Goal: Use online tool/utility: Utilize a website feature to perform a specific function

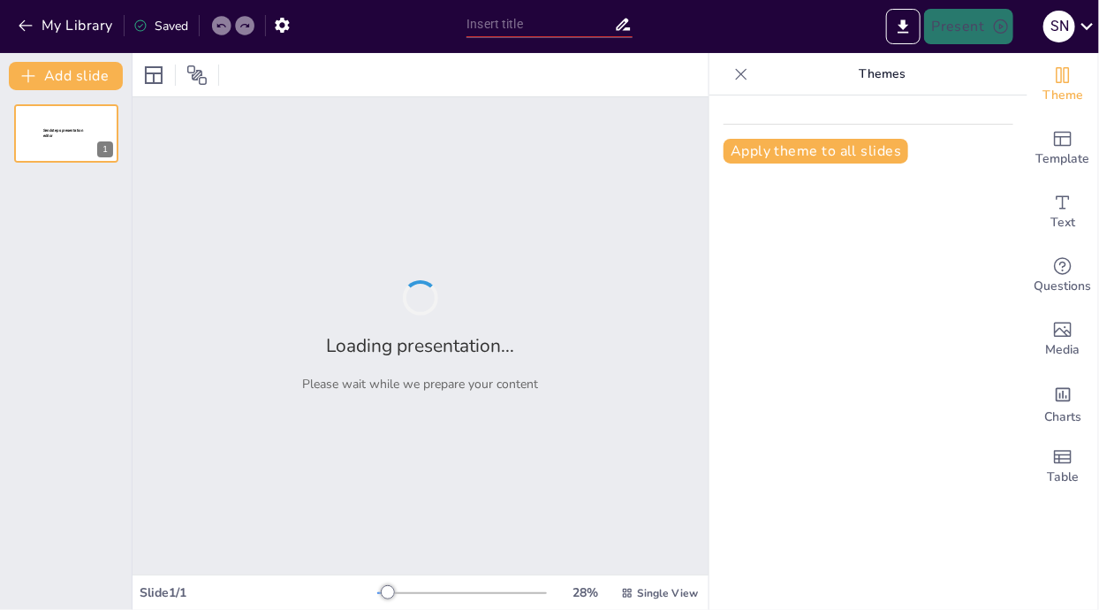
type input "Komoditas Utama dalam Perdagangan Antarpulau di [GEOGRAPHIC_DATA]"
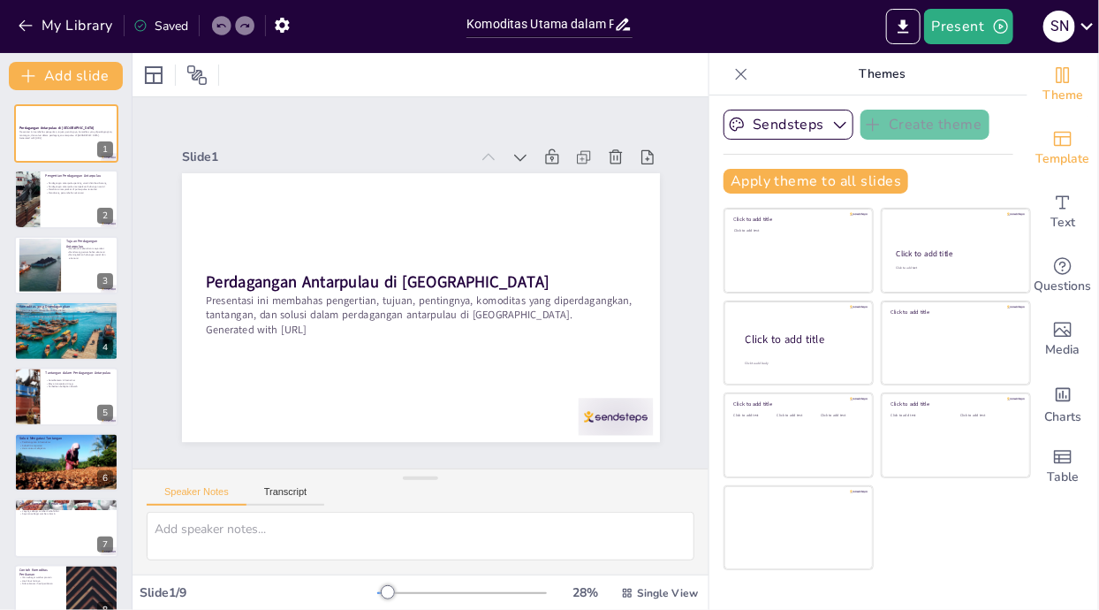
click at [1063, 162] on span "Template" at bounding box center [1063, 158] width 54 height 19
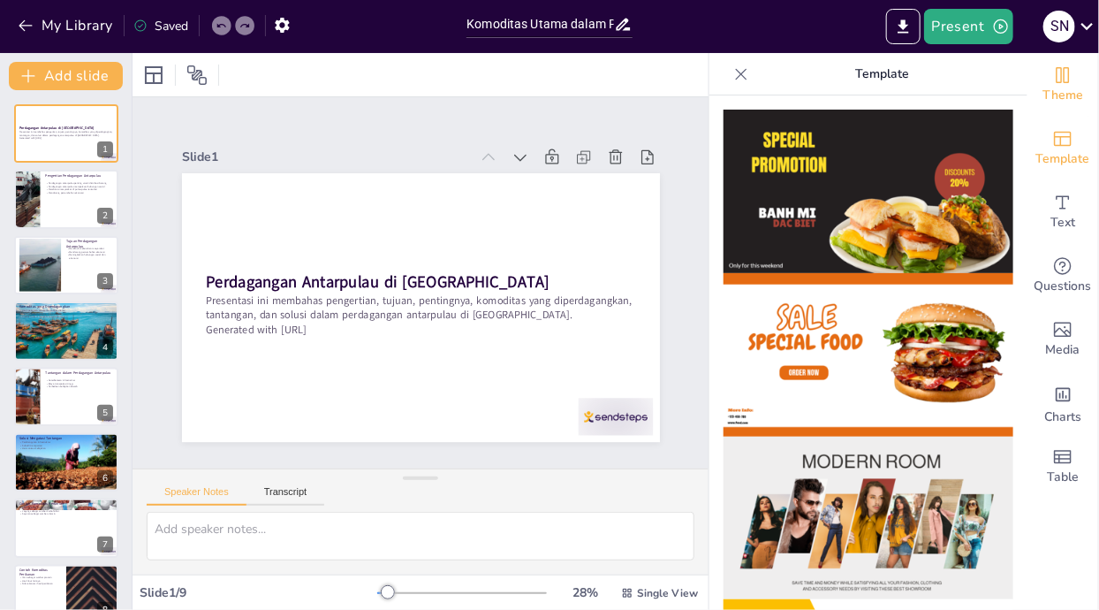
click at [1070, 93] on span "Theme" at bounding box center [1063, 95] width 41 height 19
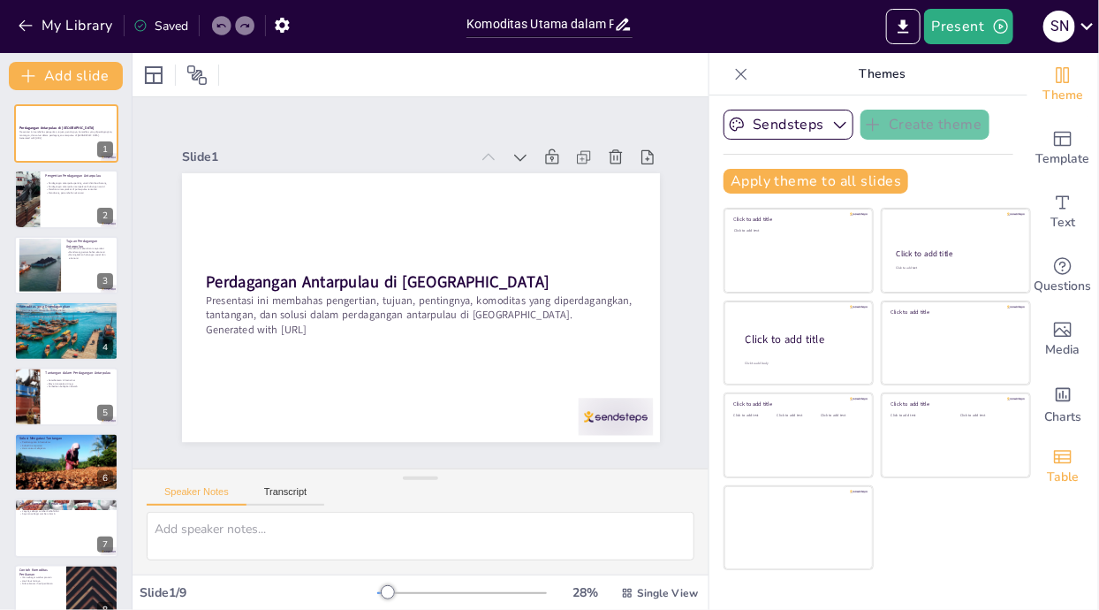
click at [1069, 465] on icon "Add a table" at bounding box center [1062, 456] width 21 height 21
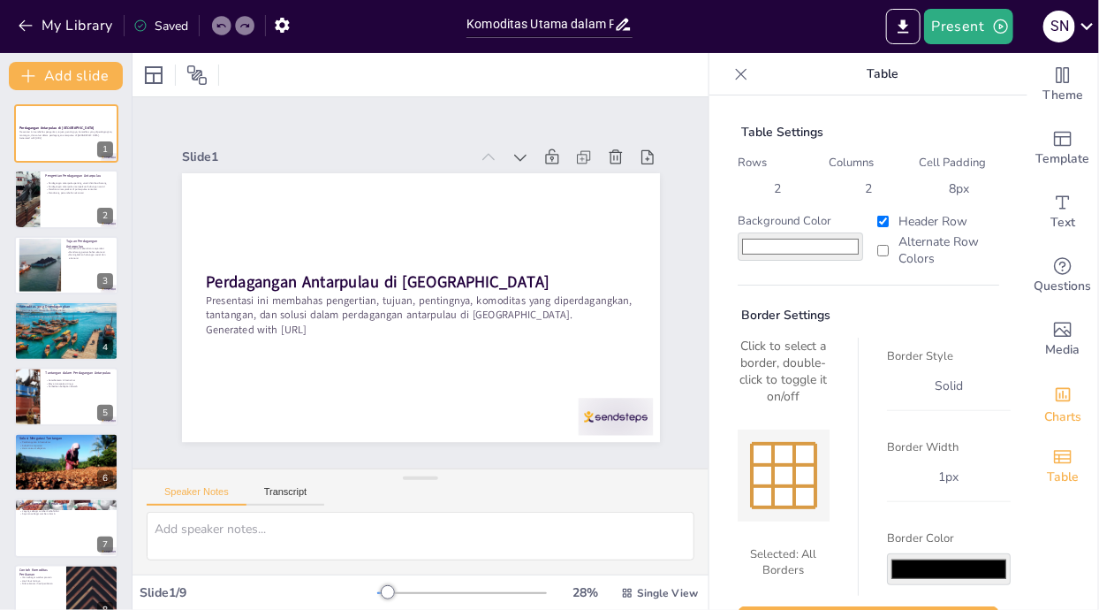
click at [1071, 413] on span "Charts" at bounding box center [1062, 416] width 37 height 19
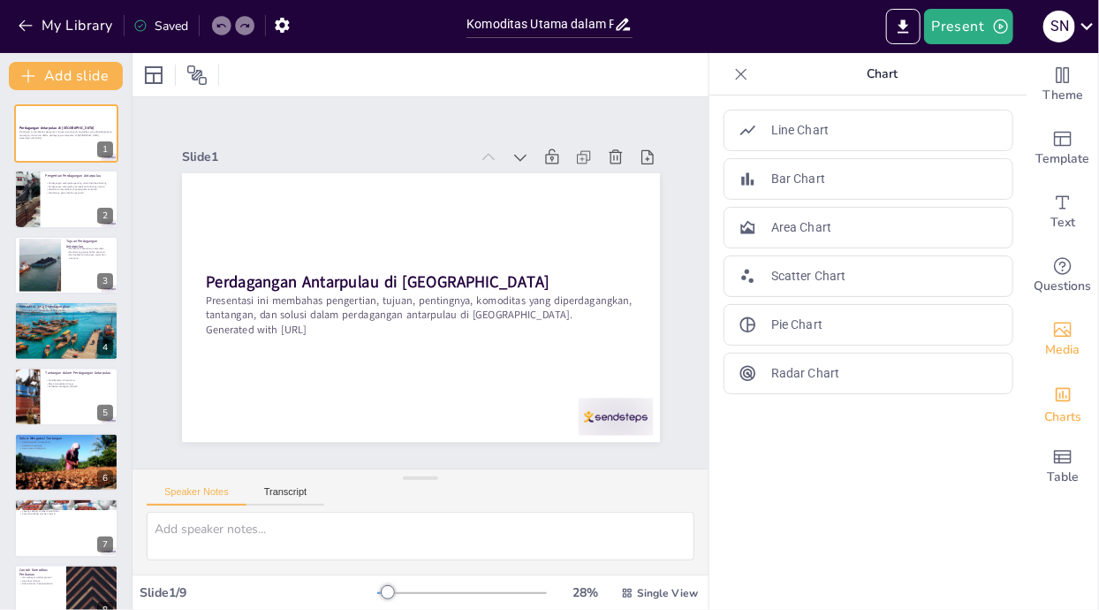
click at [1078, 350] on span "Media" at bounding box center [1063, 349] width 34 height 19
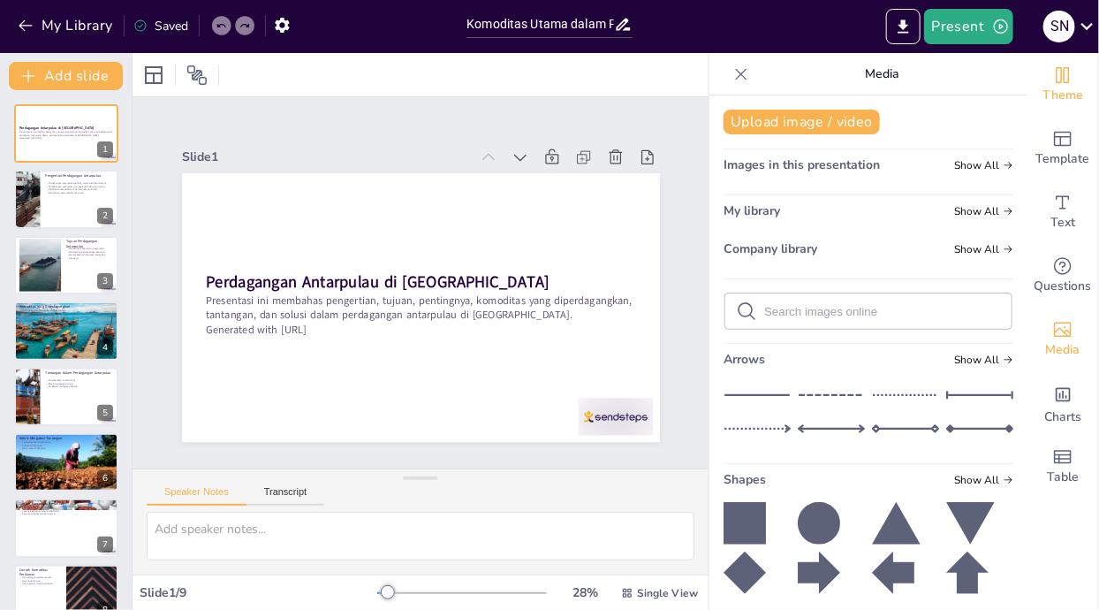
click at [1066, 84] on icon "Change the overall theme" at bounding box center [1062, 75] width 21 height 21
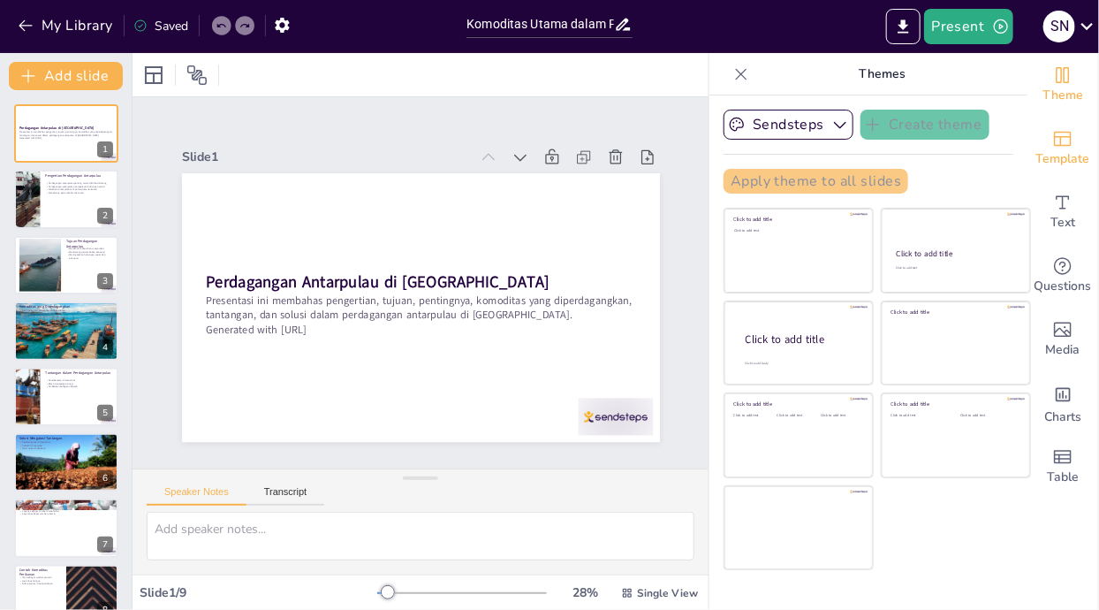
click at [1055, 159] on span "Template" at bounding box center [1063, 158] width 54 height 19
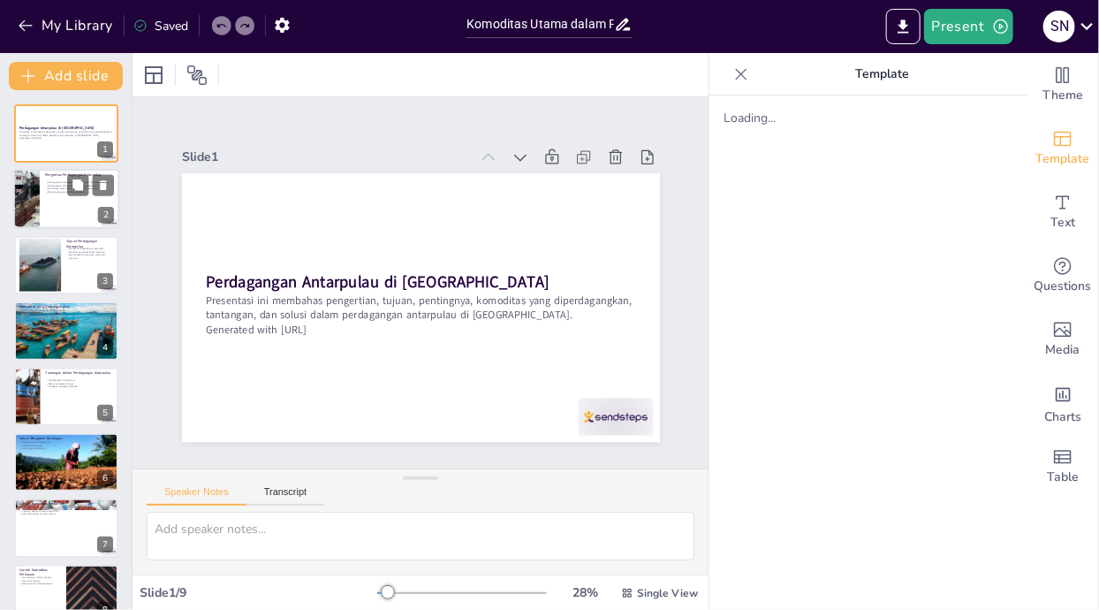
click at [47, 224] on div at bounding box center [66, 200] width 106 height 60
type textarea "Distribusi barang menjadi salah satu aspek utama dalam perdagangan antarpulau. …"
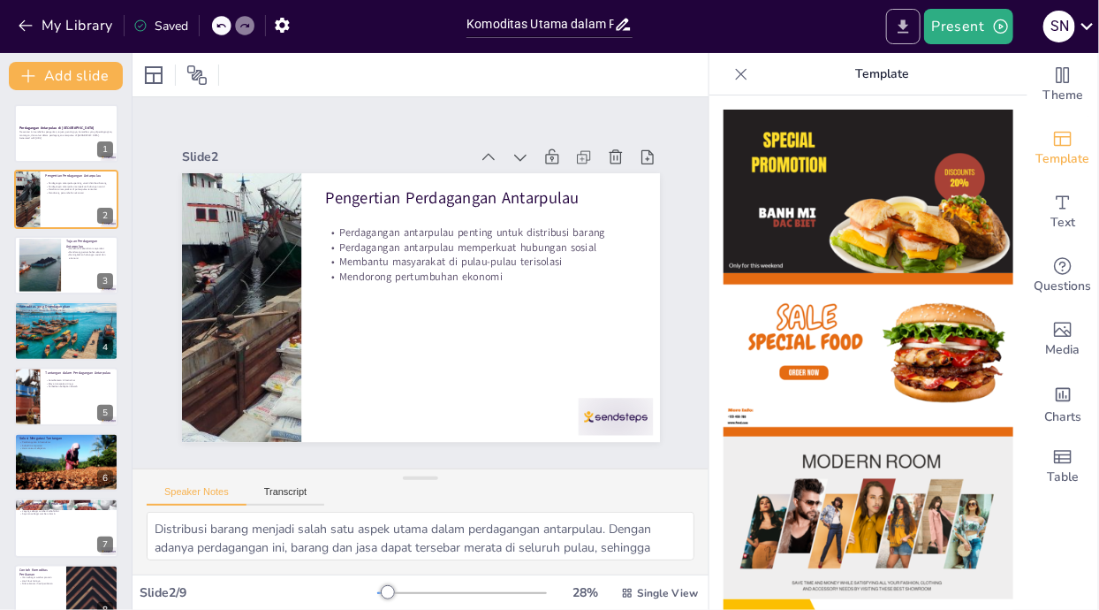
click at [900, 32] on icon "Export to PowerPoint" at bounding box center [903, 27] width 19 height 19
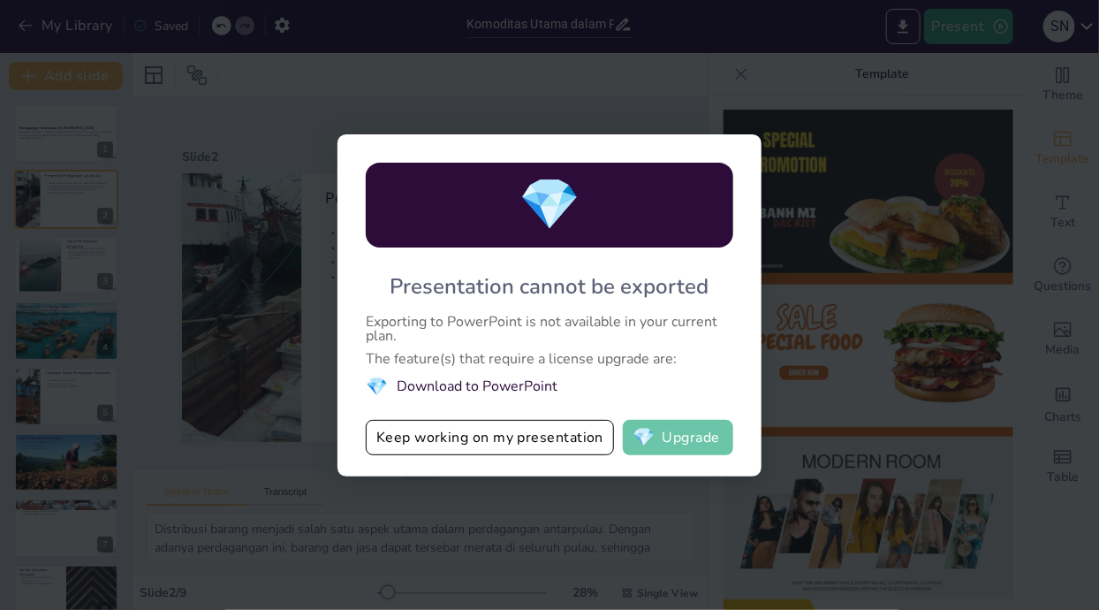
click at [696, 435] on button "💎 Upgrade" at bounding box center [678, 437] width 110 height 35
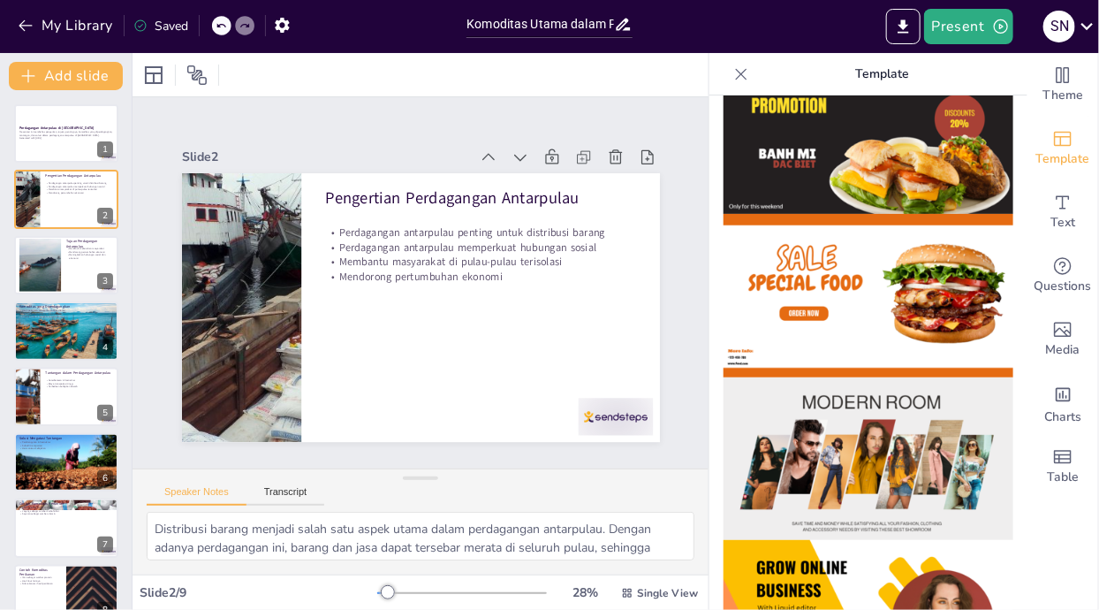
scroll to position [63, 0]
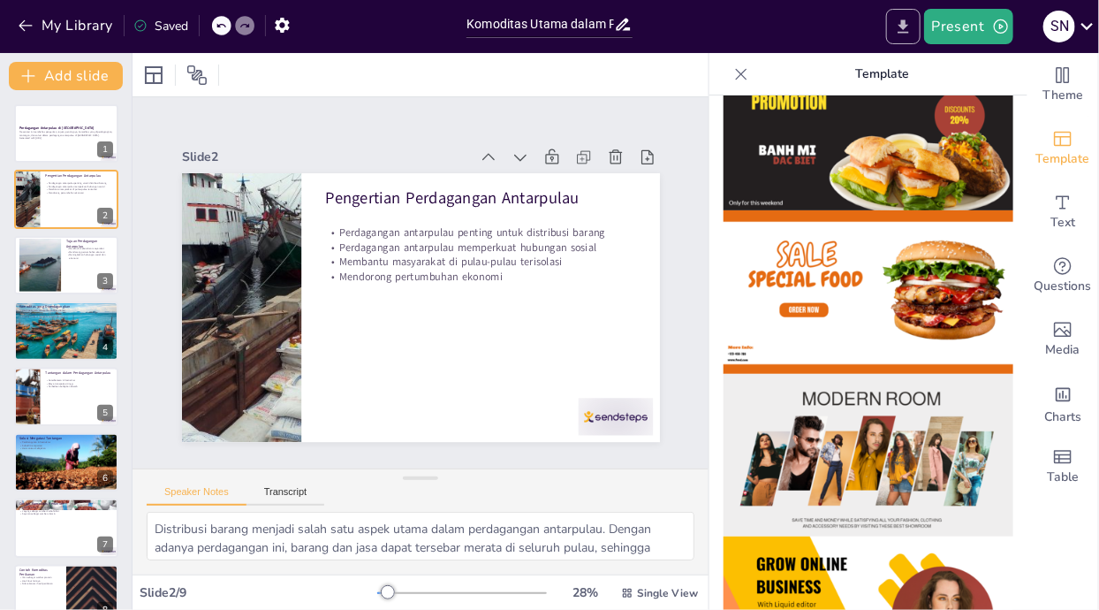
click at [902, 31] on icon "Export to PowerPoint" at bounding box center [904, 25] width 11 height 13
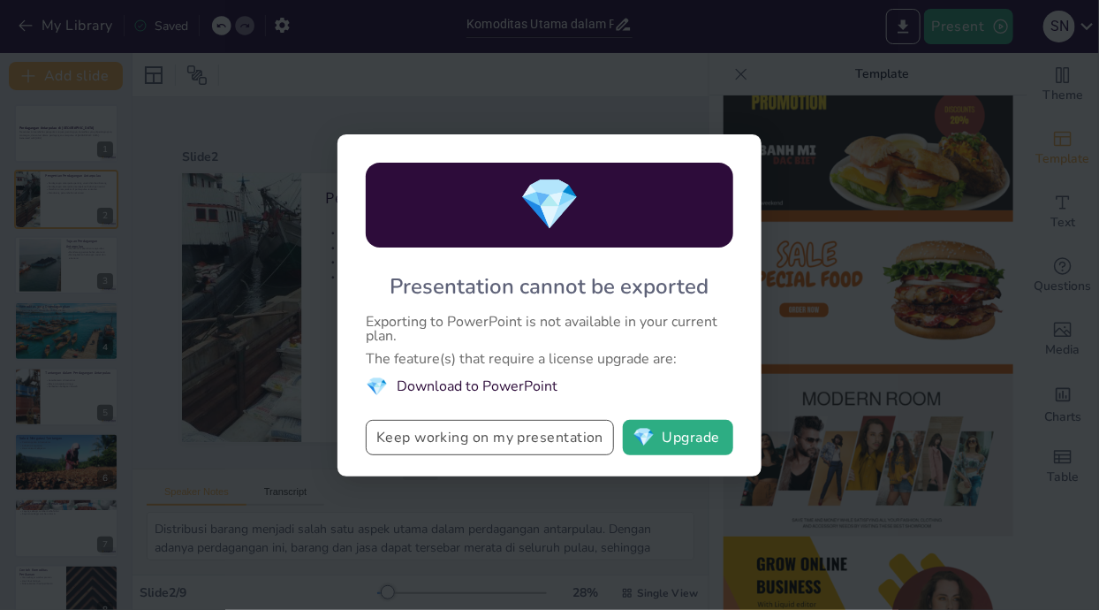
click at [588, 432] on button "Keep working on my presentation" at bounding box center [490, 437] width 248 height 35
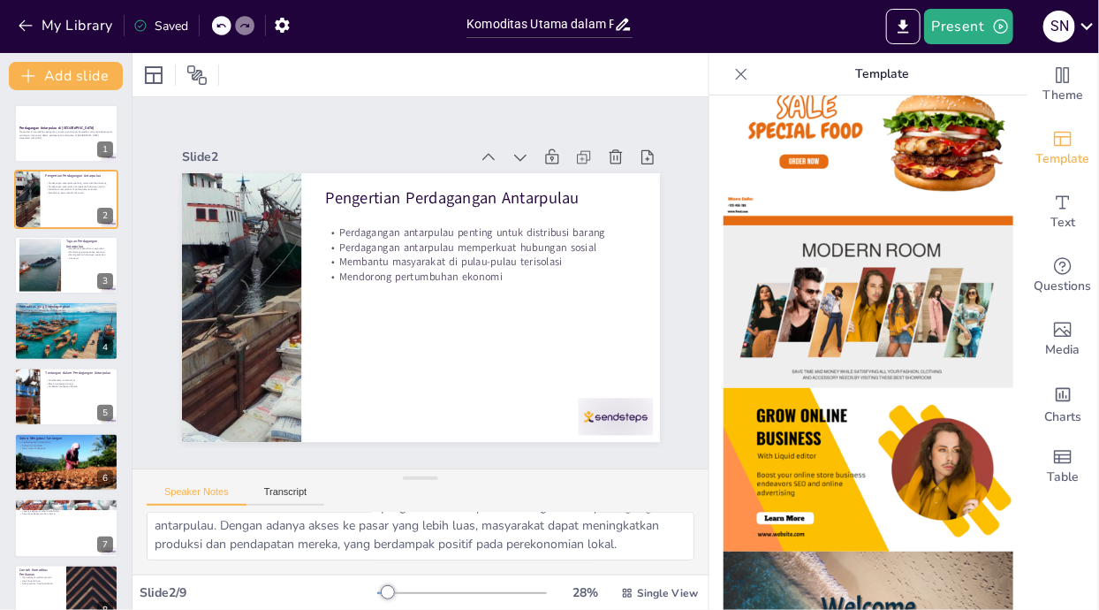
scroll to position [189, 0]
